Goal: Transaction & Acquisition: Purchase product/service

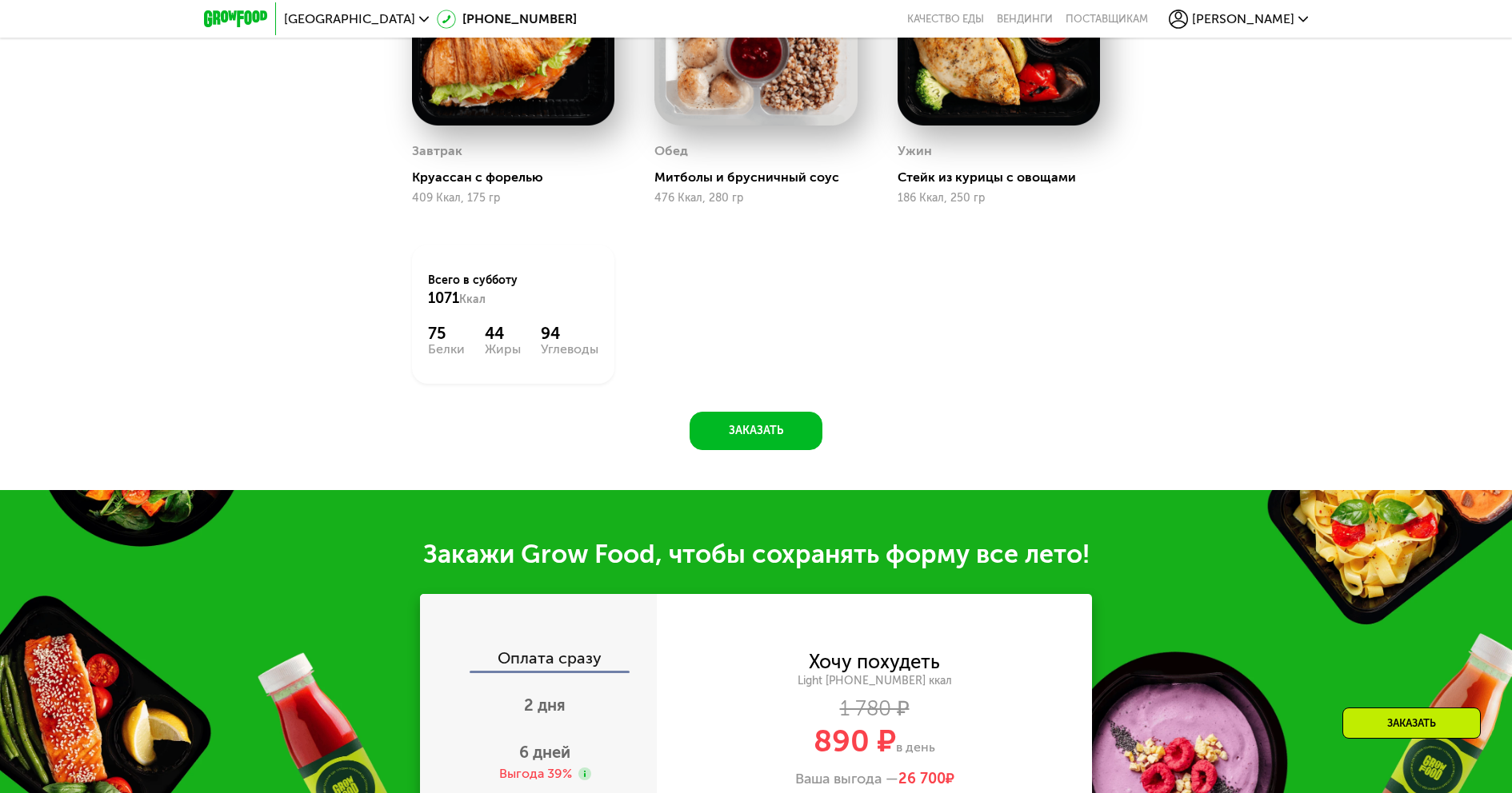
scroll to position [1412, 0]
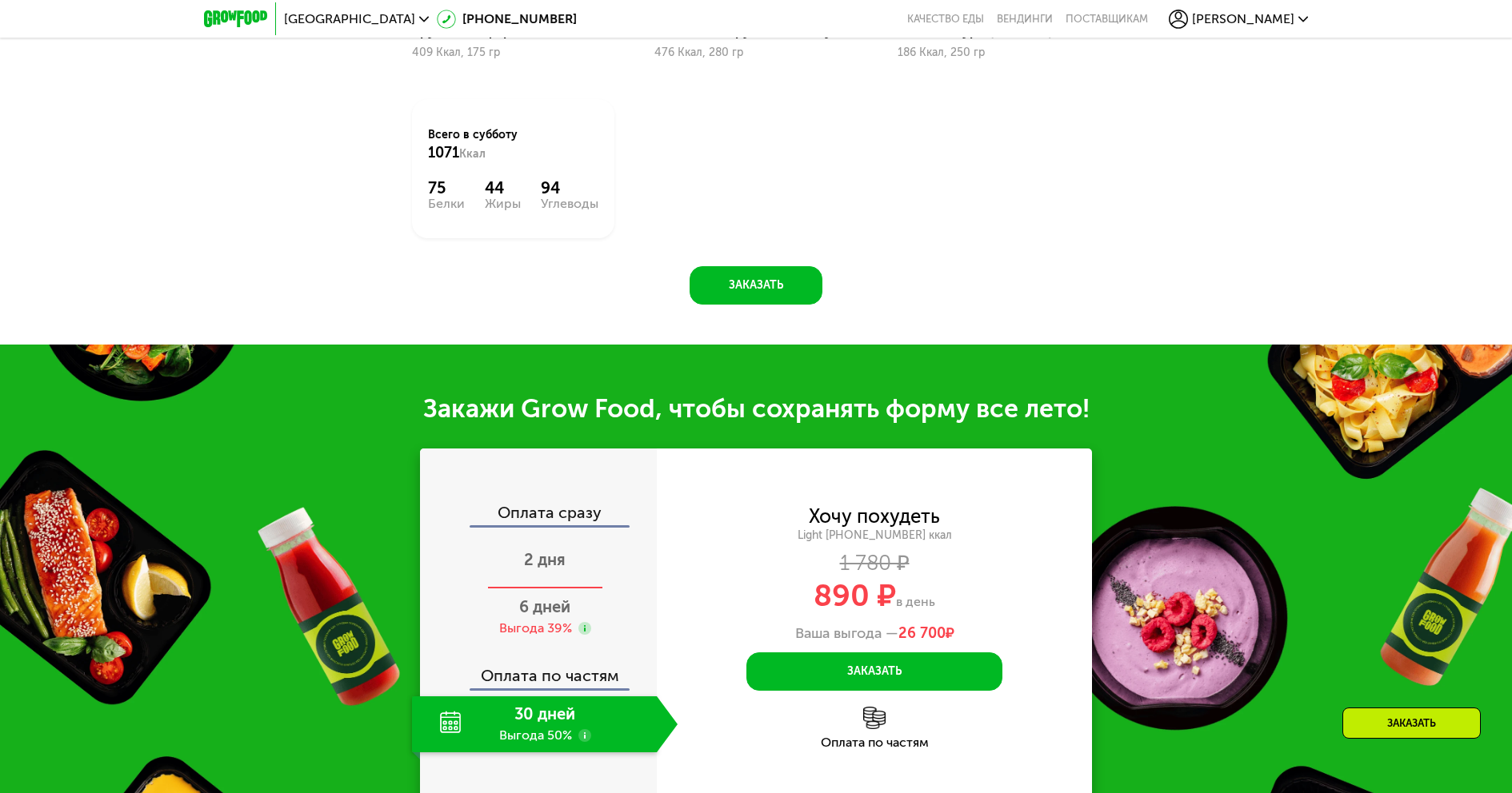
click at [553, 565] on span "2 дня" at bounding box center [545, 559] width 41 height 20
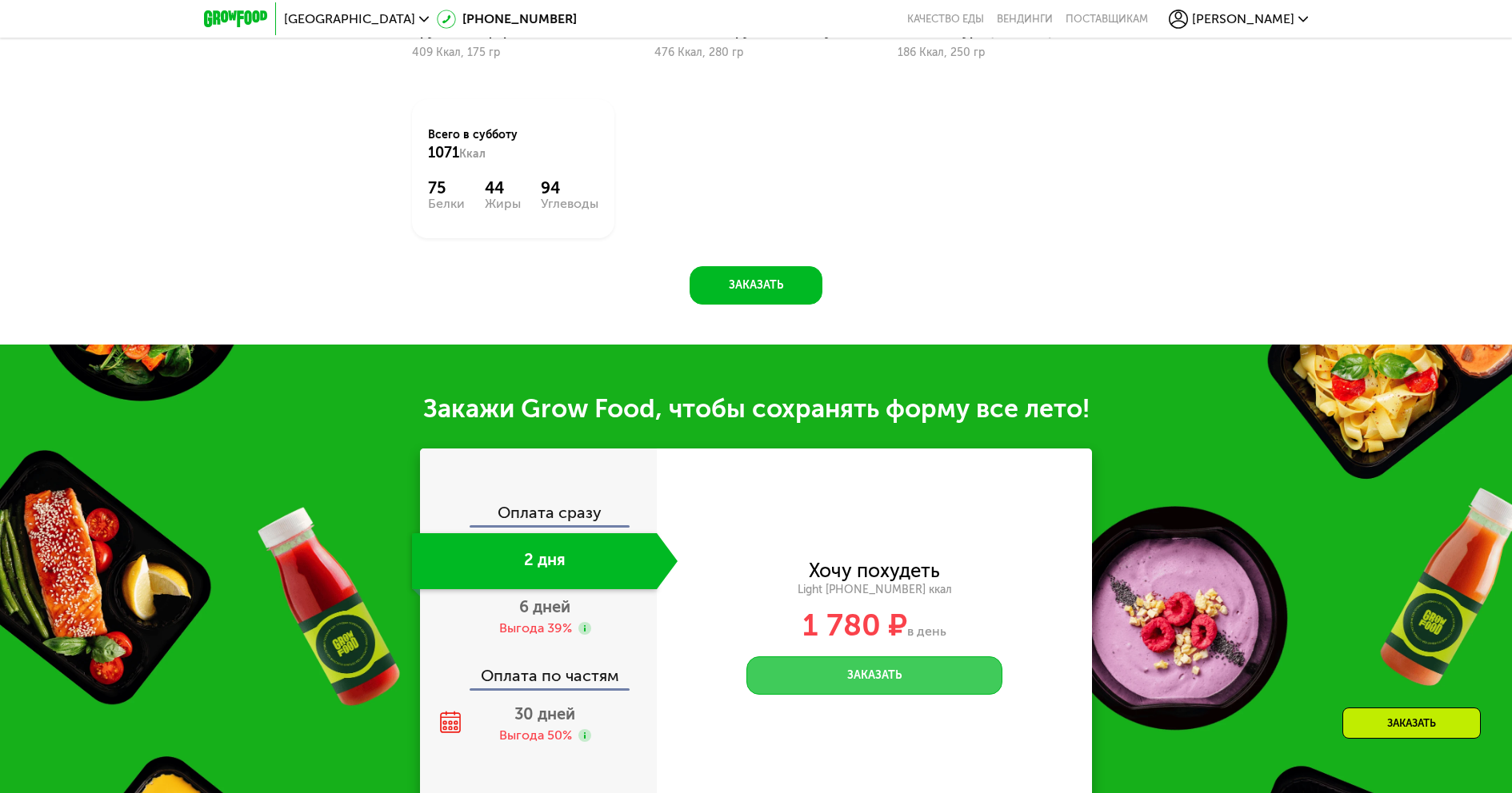
click at [855, 676] on button "Заказать" at bounding box center [875, 675] width 256 height 38
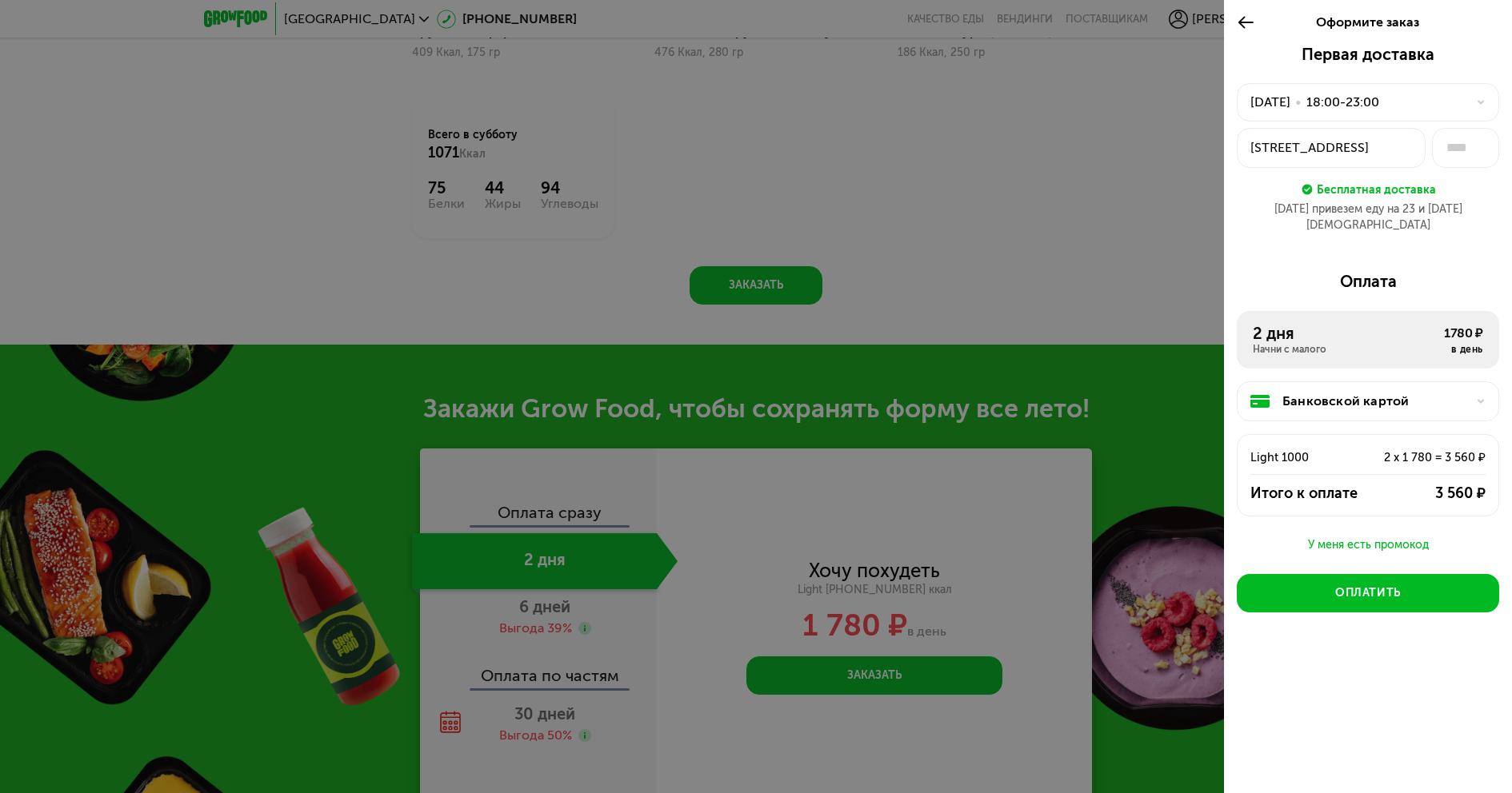
click at [1244, 24] on icon at bounding box center [1246, 22] width 19 height 20
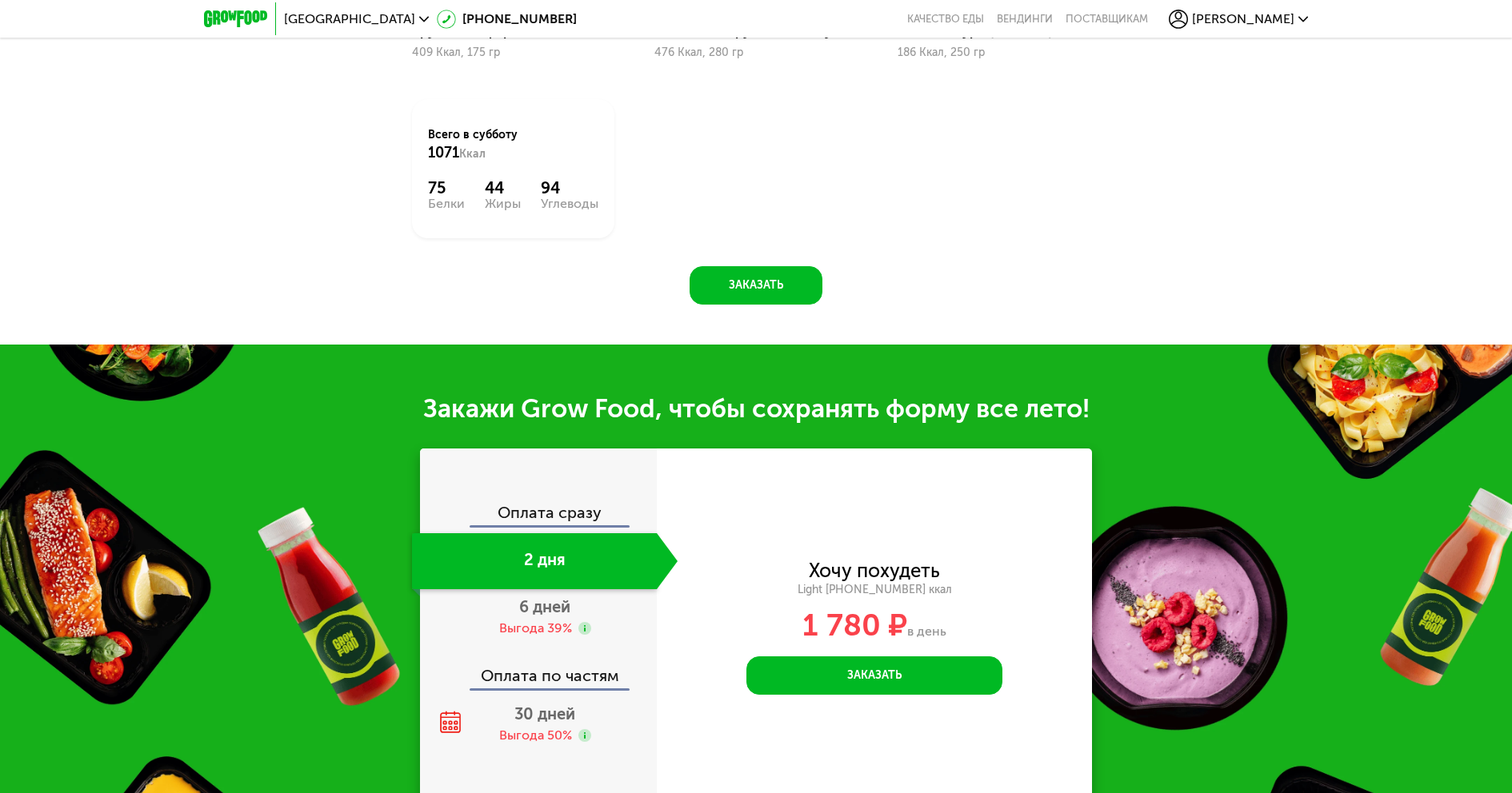
click at [1256, 20] on span "[PERSON_NAME]" at bounding box center [1243, 20] width 102 height 13
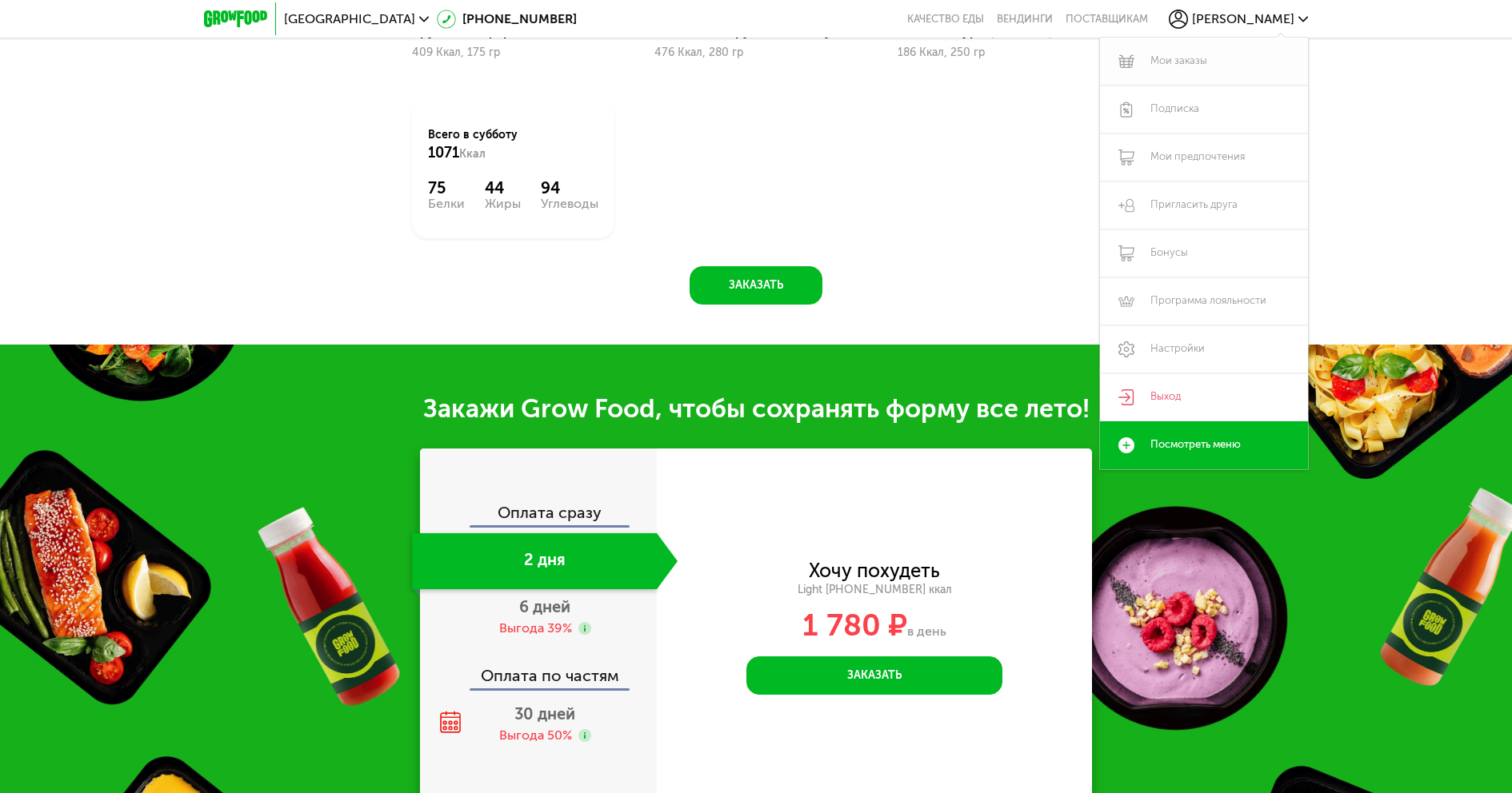
click at [1187, 64] on link "Мои заказы" at bounding box center [1204, 61] width 208 height 48
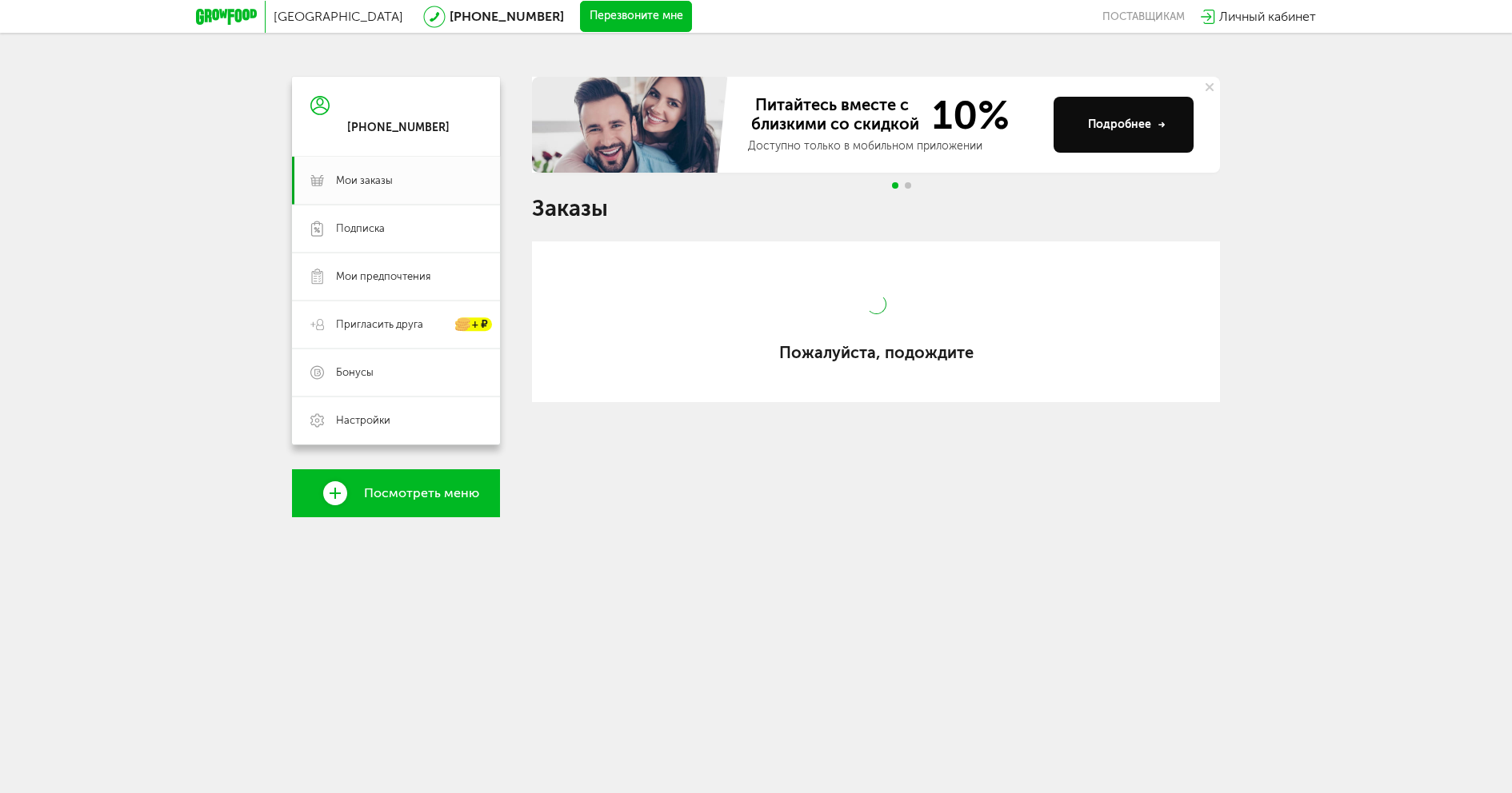
click at [431, 495] on div "[PHONE_NUMBER] Мои заказы Подписка [PERSON_NAME] предпочтения Пригласить друга …" at bounding box center [396, 296] width 208 height 440
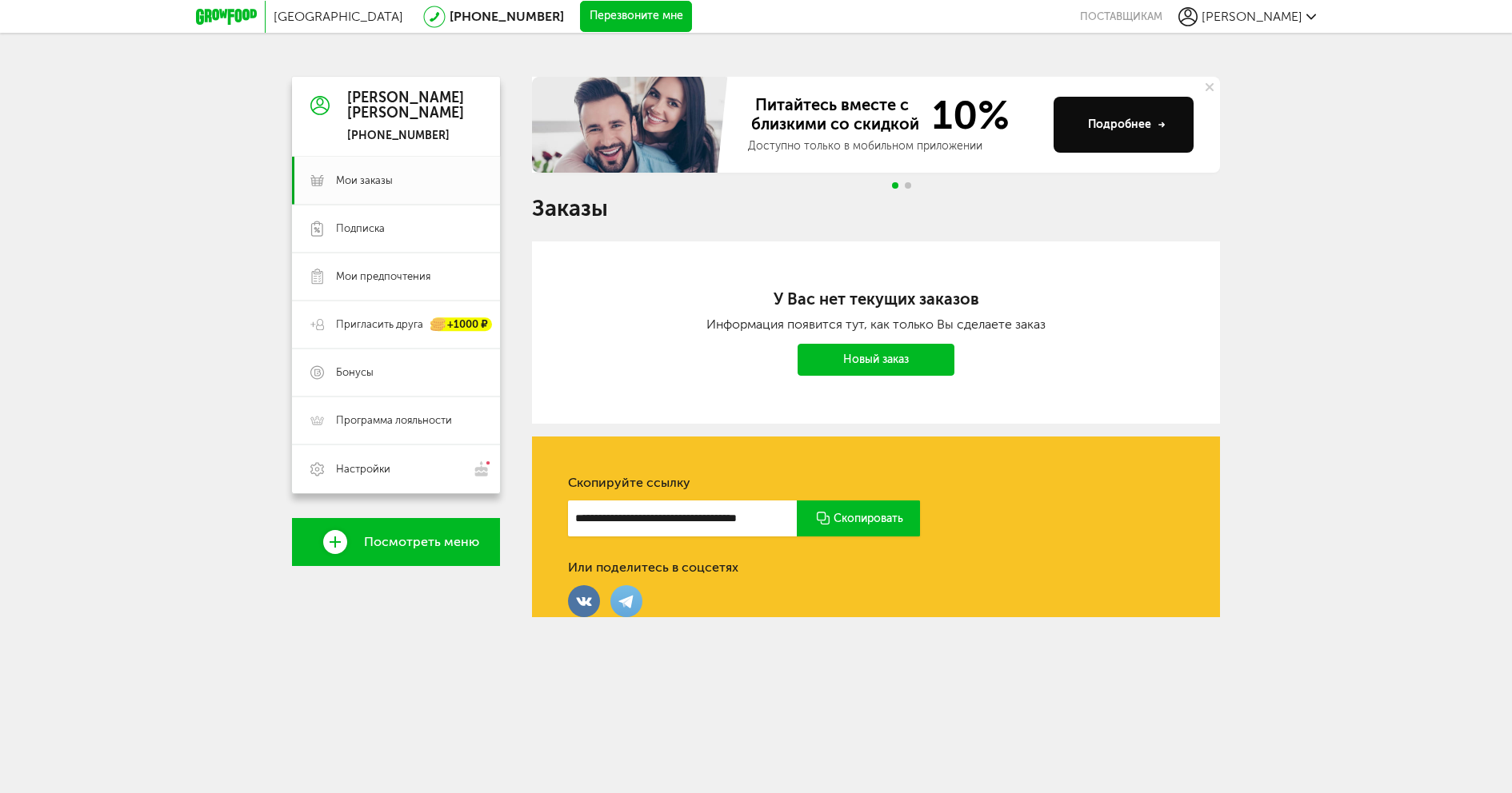
click at [416, 538] on span "Посмотреть меню" at bounding box center [421, 541] width 115 height 14
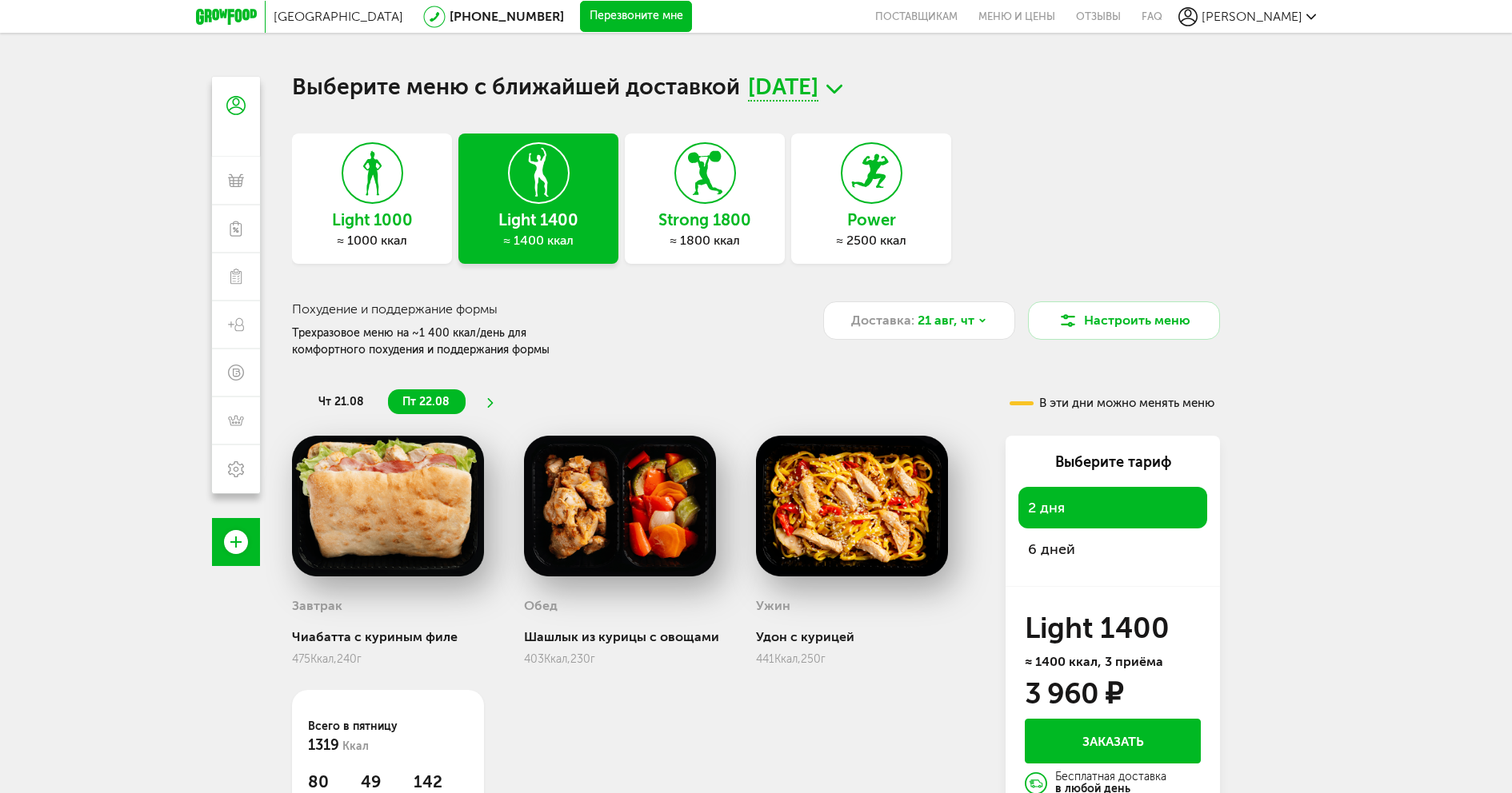
click at [1053, 547] on span "6 дней" at bounding box center [1052, 549] width 47 height 18
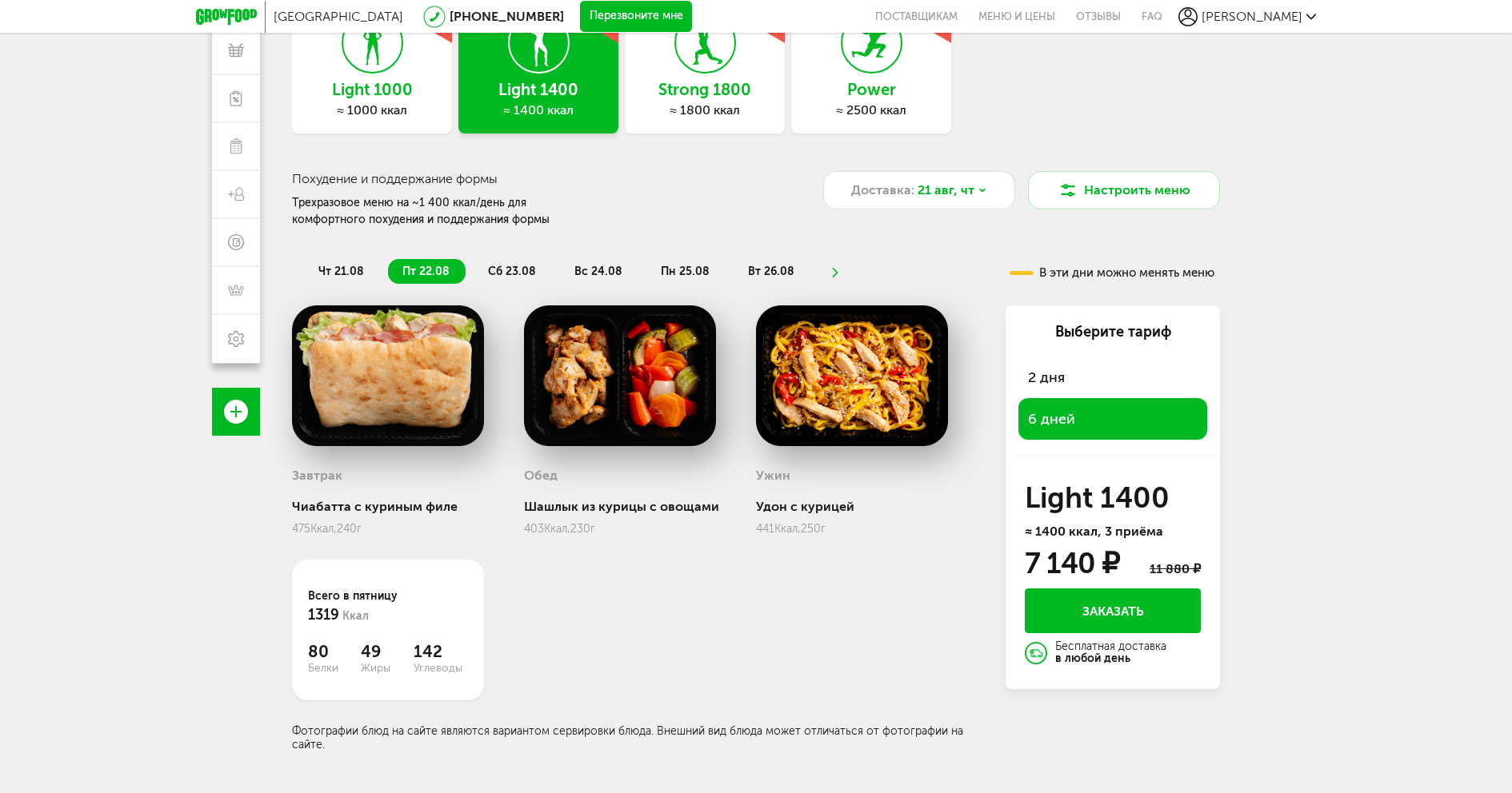
scroll to position [140, 0]
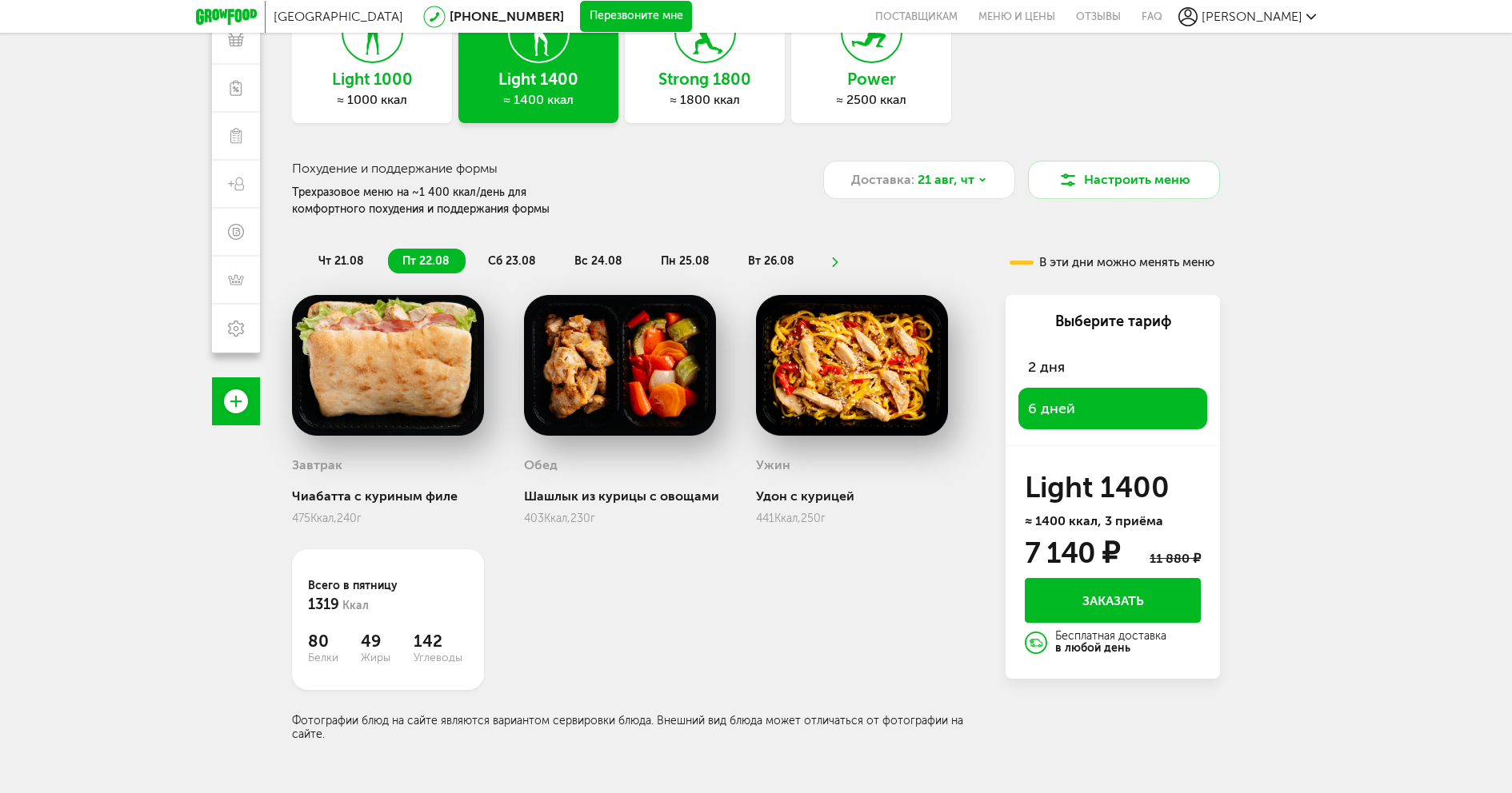
click at [1110, 592] on button "Заказать" at bounding box center [1112, 600] width 176 height 45
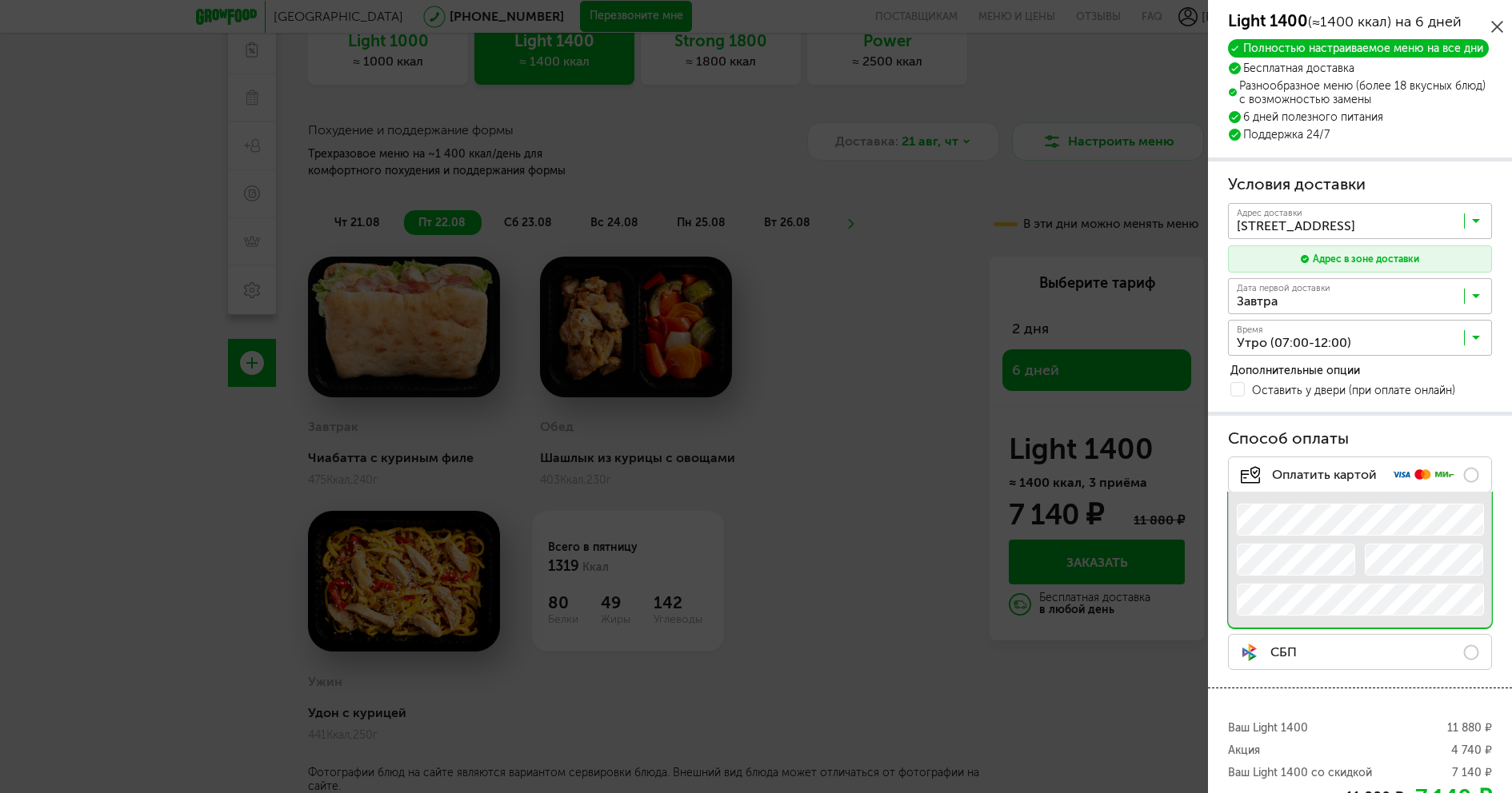
scroll to position [140, 0]
click at [1502, 30] on icon at bounding box center [1497, 26] width 12 height 12
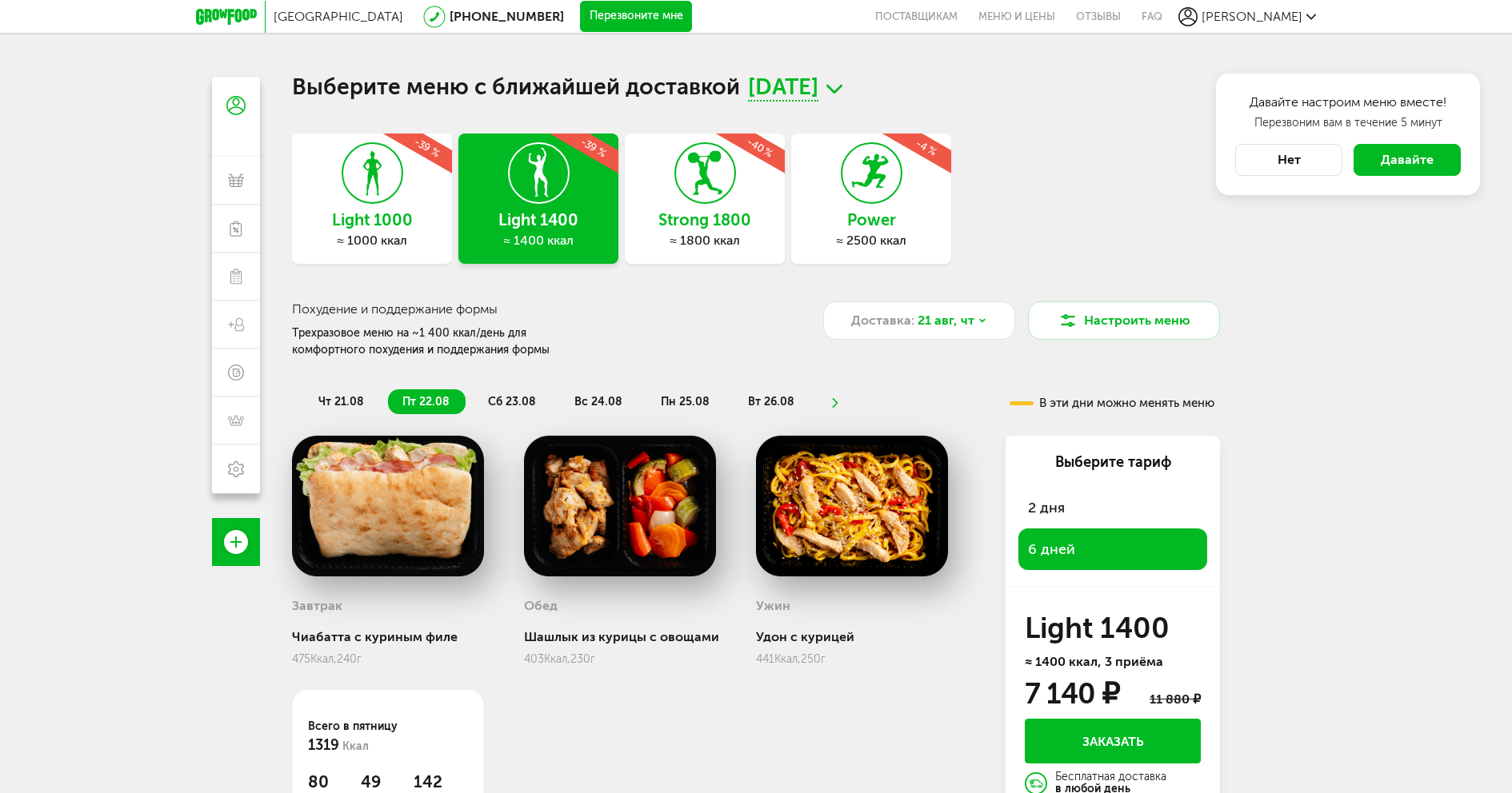
click at [1297, 17] on span "[PERSON_NAME]" at bounding box center [1252, 16] width 101 height 15
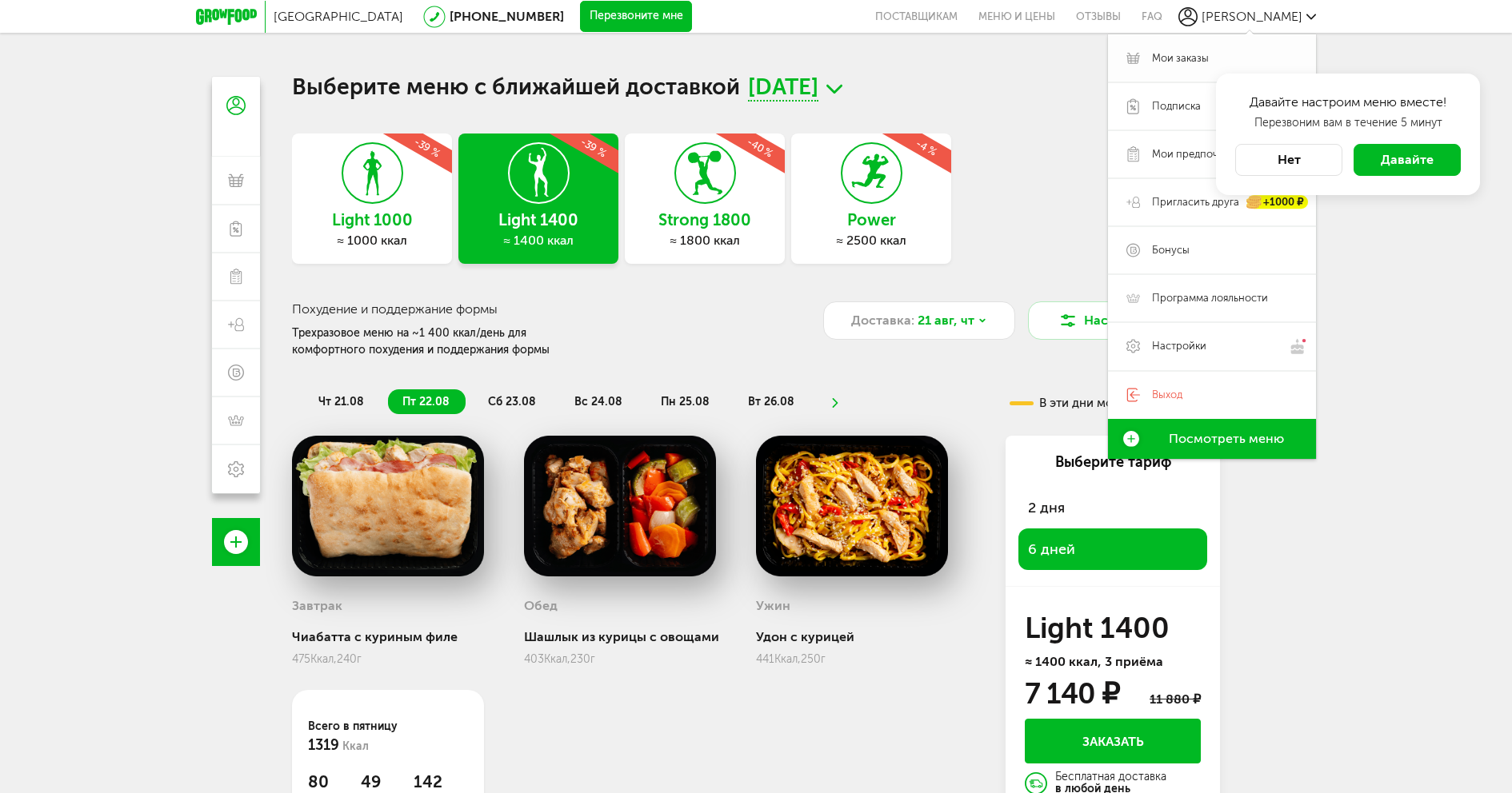
click at [1199, 53] on span "Мои заказы" at bounding box center [1180, 58] width 57 height 14
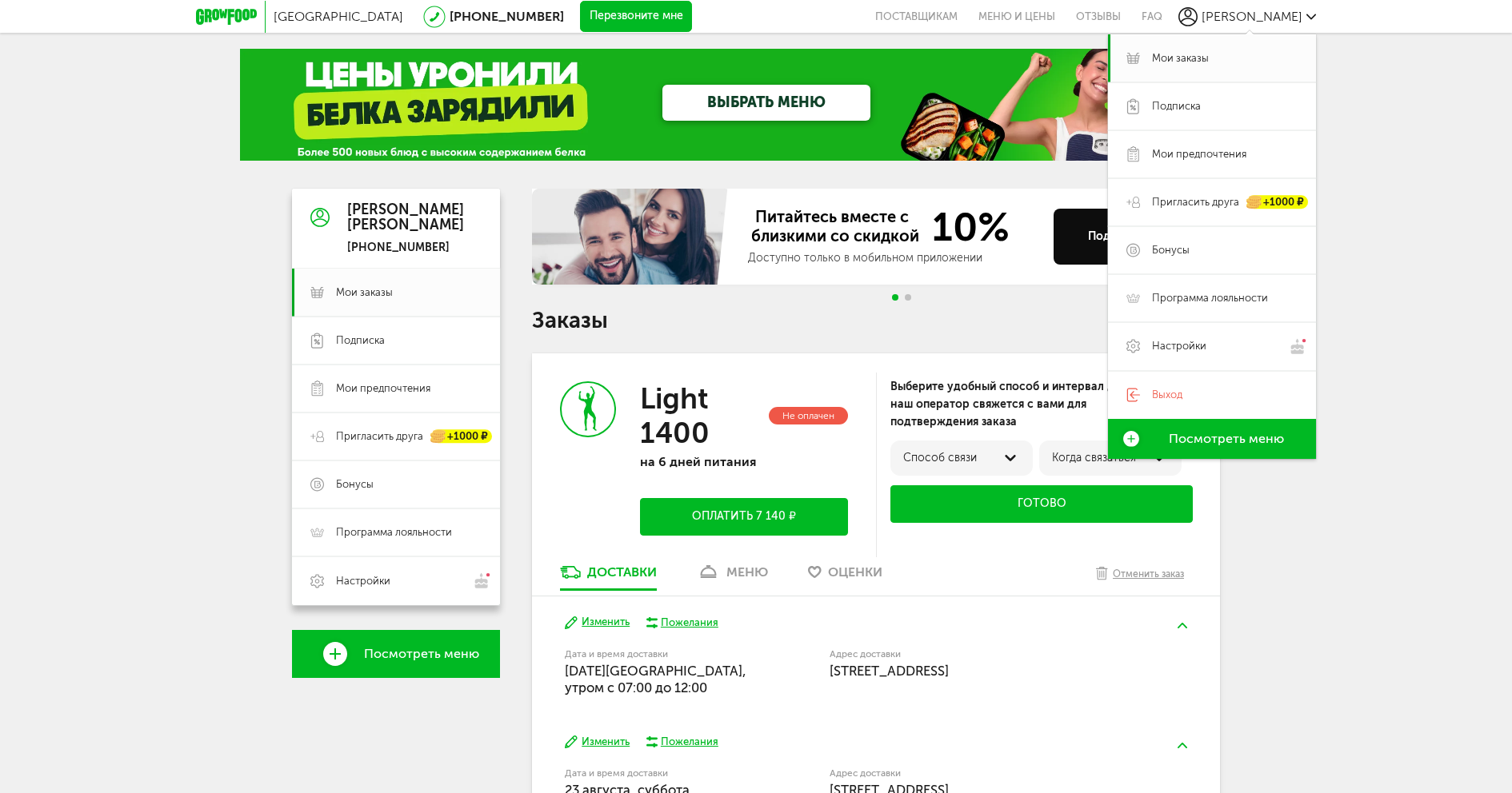
click at [1287, 556] on div "Москва [PHONE_NUMBER] Перезвоните мне поставщикам Меню и цены Отзывы FAQ [PERSO…" at bounding box center [756, 517] width 1512 height 1035
